Goal: Task Accomplishment & Management: Use online tool/utility

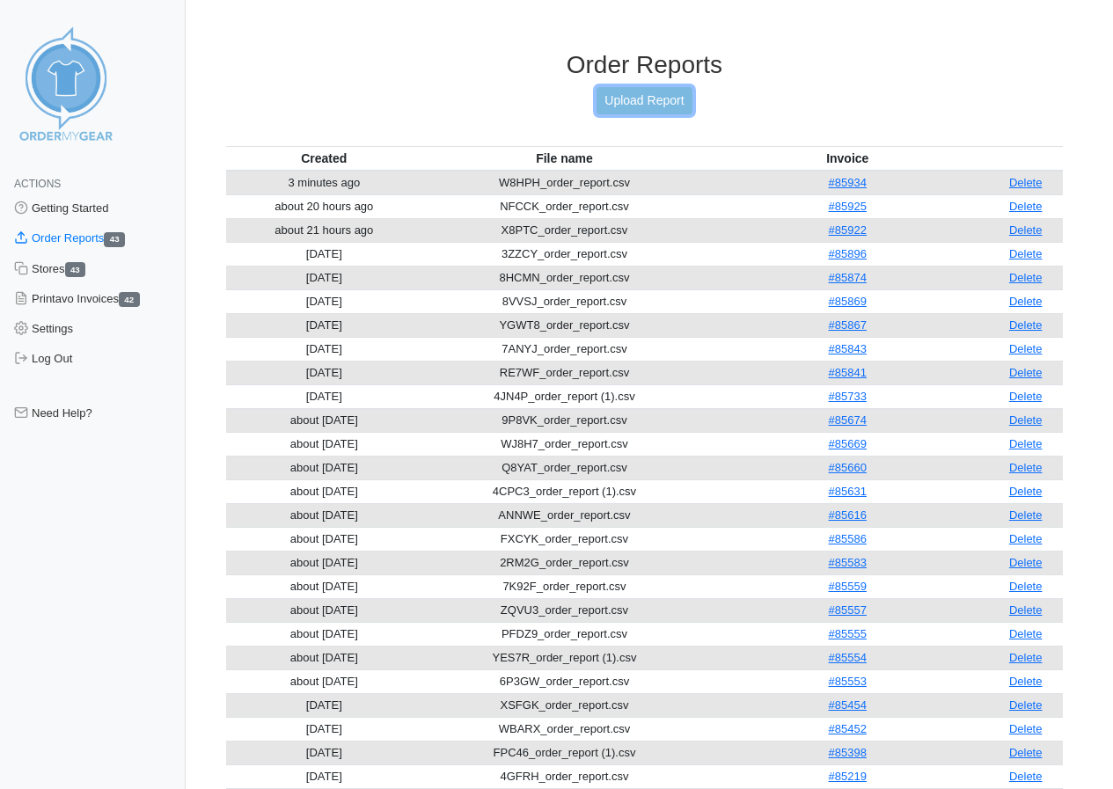
click at [658, 96] on link "Upload Report" at bounding box center [643, 100] width 95 height 27
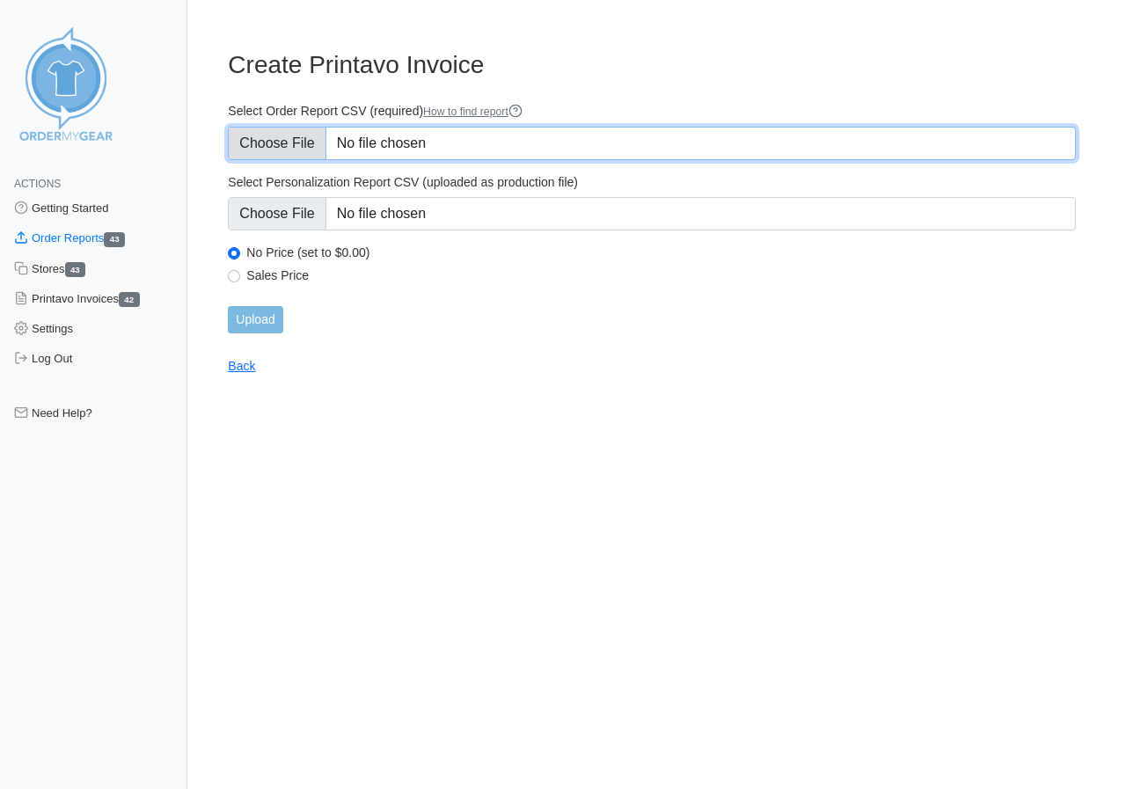
click at [302, 143] on input "Select Order Report CSV (required) How to find report" at bounding box center [652, 143] width 848 height 33
type input "C:\fakepath\YNTGF_order_report.csv"
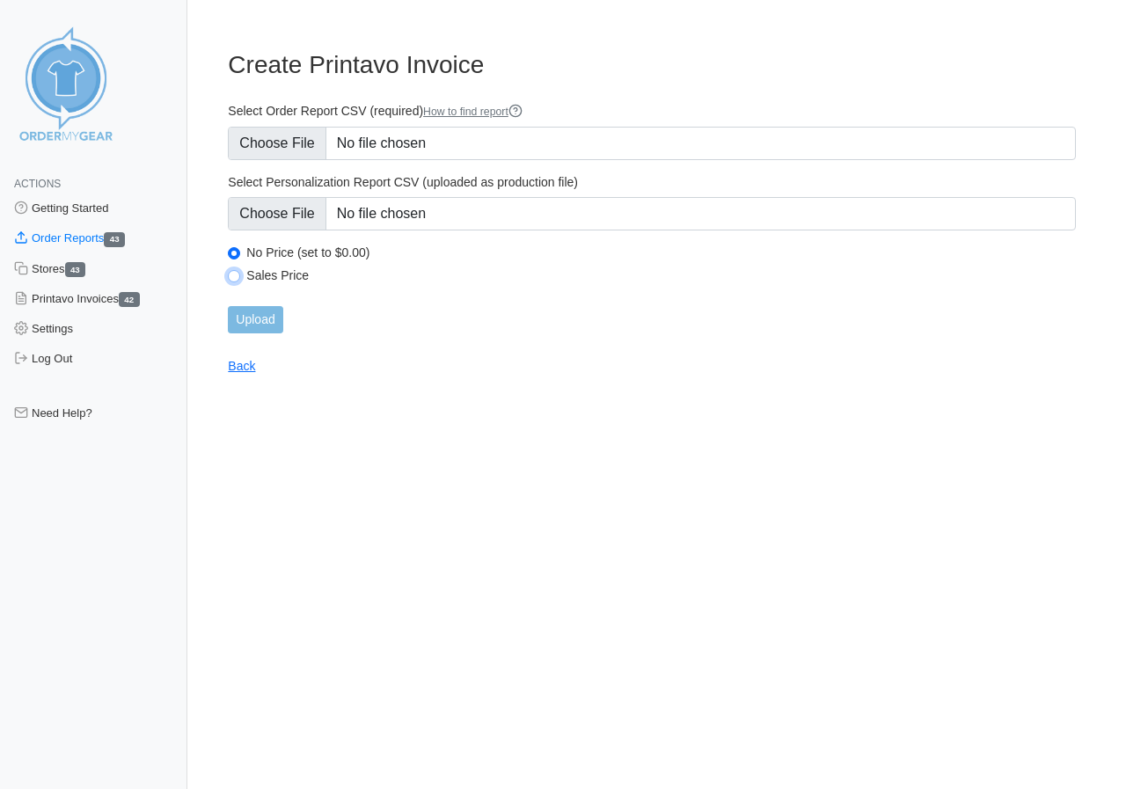
click at [232, 273] on input "Sales Price" at bounding box center [234, 276] width 12 height 12
radio input "true"
click at [248, 319] on input "Upload" at bounding box center [255, 319] width 55 height 27
